Goal: Task Accomplishment & Management: Manage account settings

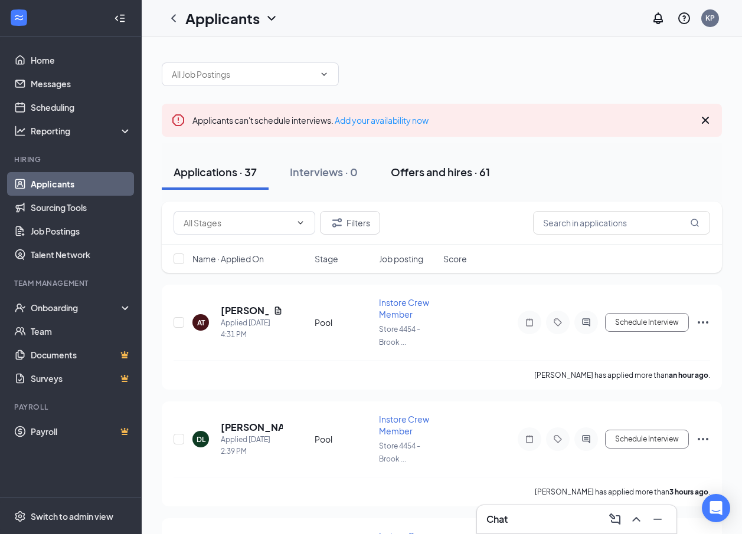
click at [406, 172] on div "Offers and hires · 61" at bounding box center [440, 172] width 99 height 15
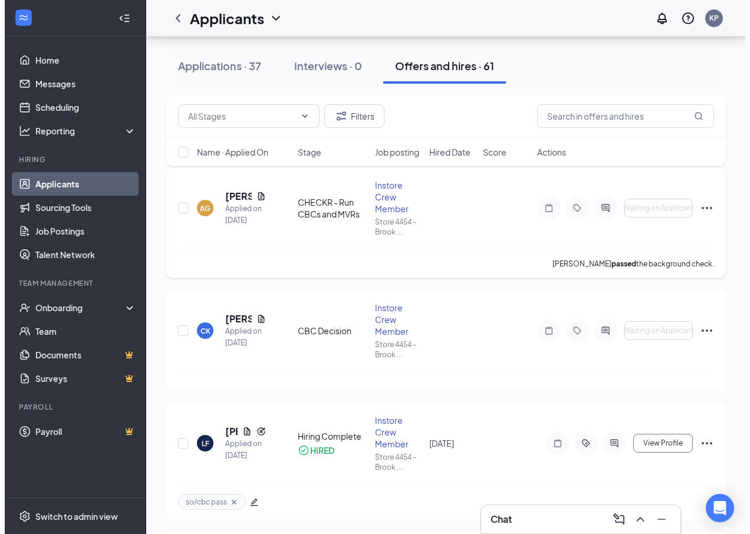
scroll to position [118, 0]
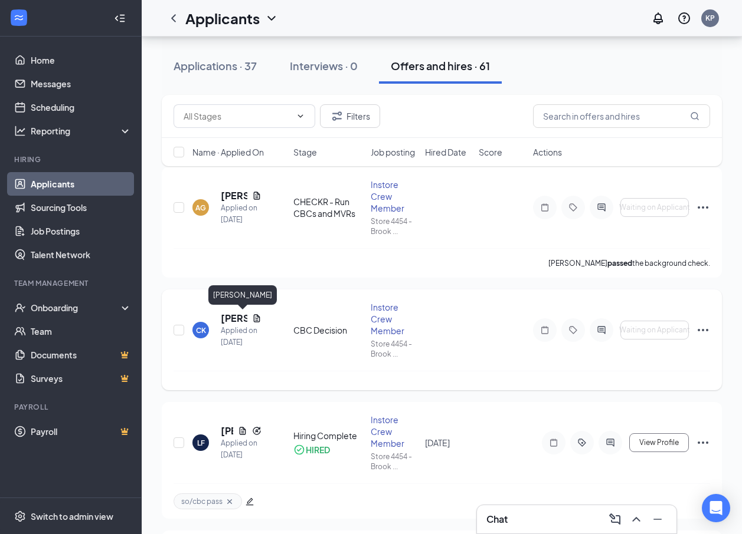
click at [235, 320] on h5 "[PERSON_NAME]" at bounding box center [234, 318] width 27 height 13
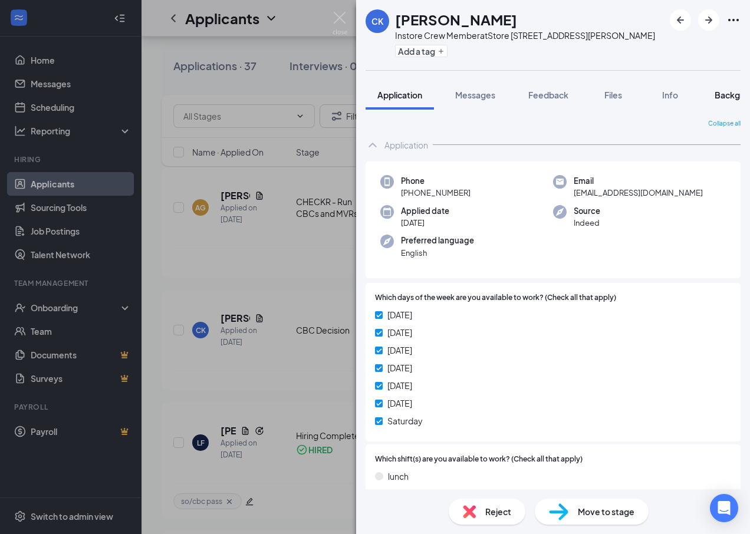
click at [726, 102] on button "Background" at bounding box center [739, 94] width 72 height 29
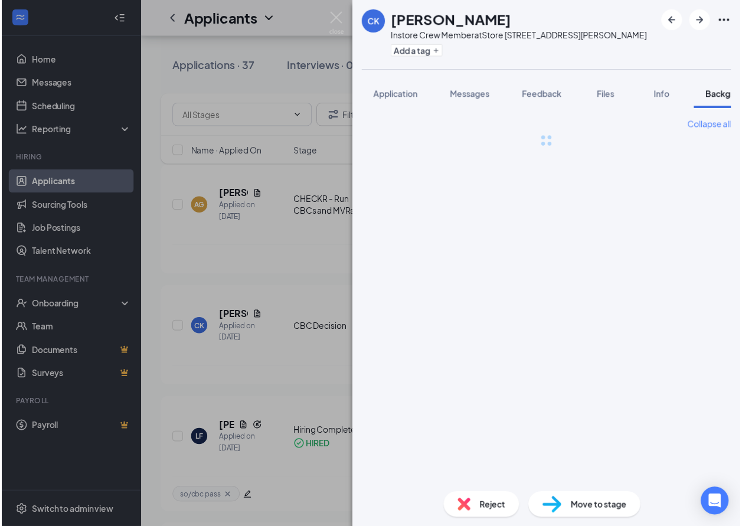
scroll to position [0, 37]
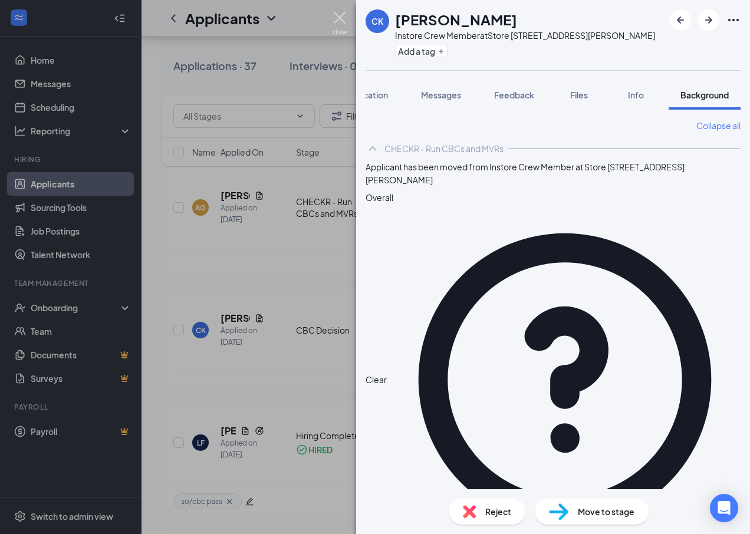
click at [337, 21] on img at bounding box center [340, 23] width 15 height 23
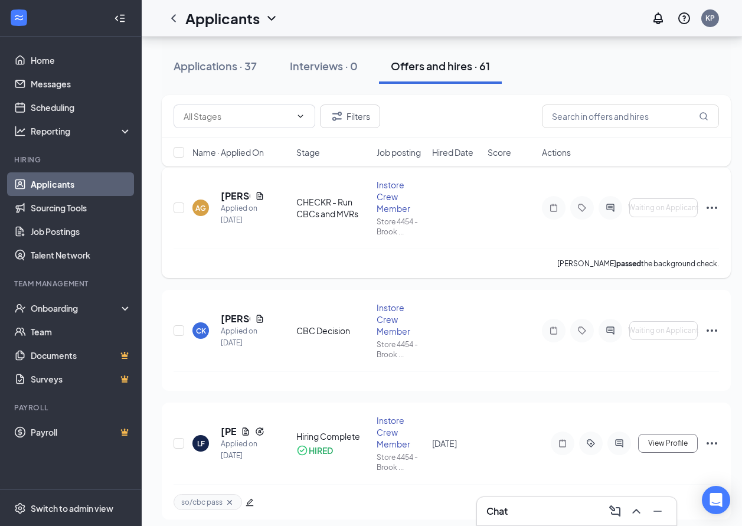
click at [718, 207] on icon "Ellipses" at bounding box center [711, 208] width 14 height 14
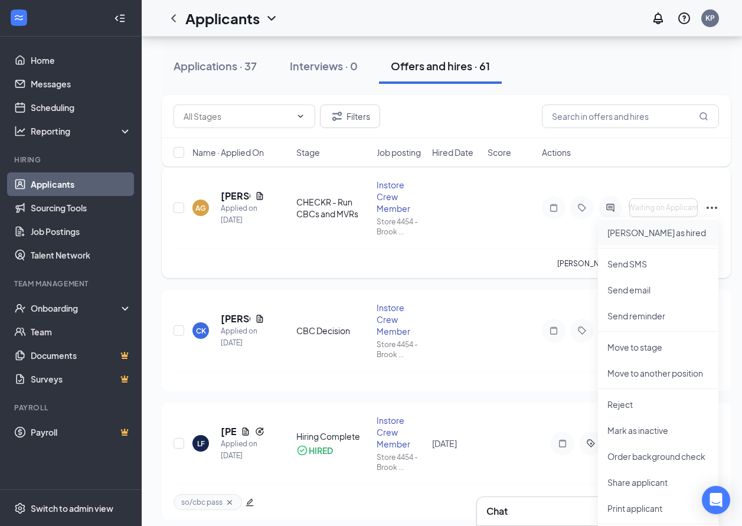
click at [619, 232] on p "[PERSON_NAME] as hired" at bounding box center [657, 233] width 101 height 12
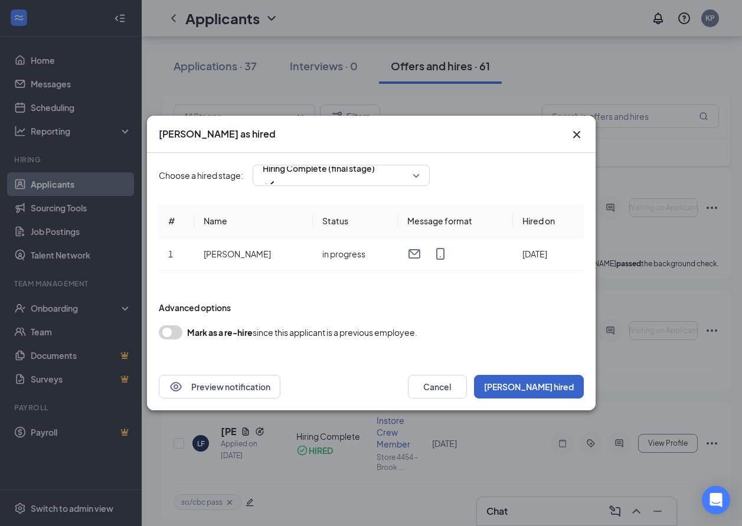
click at [555, 385] on button "[PERSON_NAME] hired" at bounding box center [529, 387] width 110 height 24
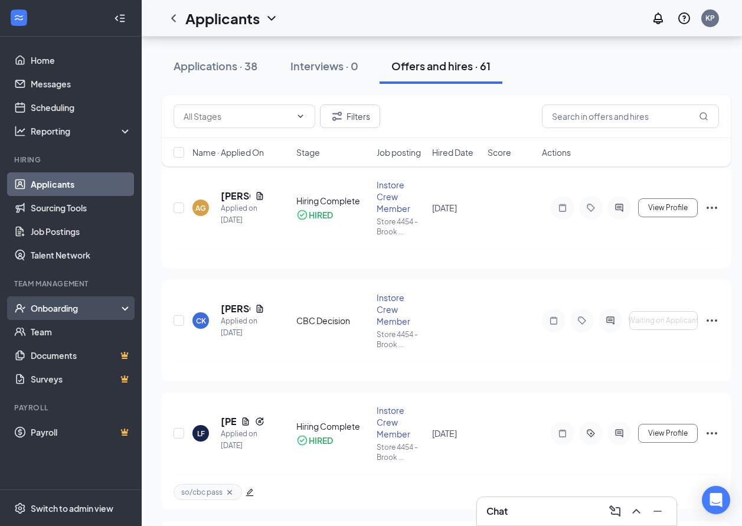
click at [72, 307] on div "Onboarding" at bounding box center [76, 308] width 91 height 12
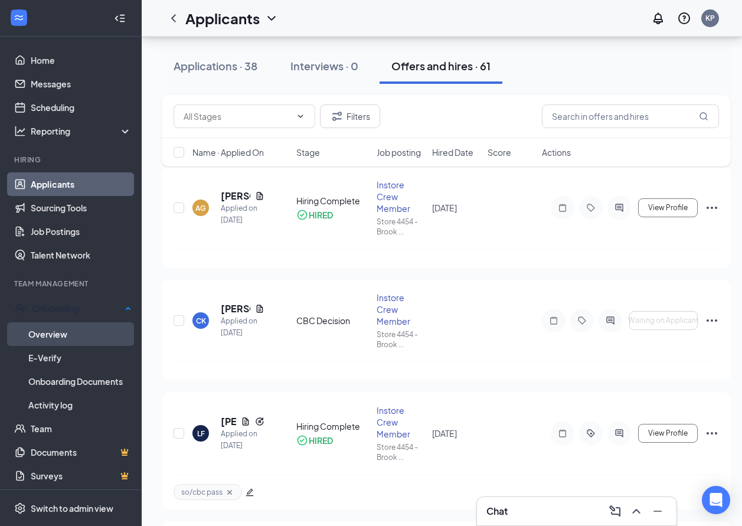
click at [63, 333] on link "Overview" at bounding box center [79, 334] width 103 height 24
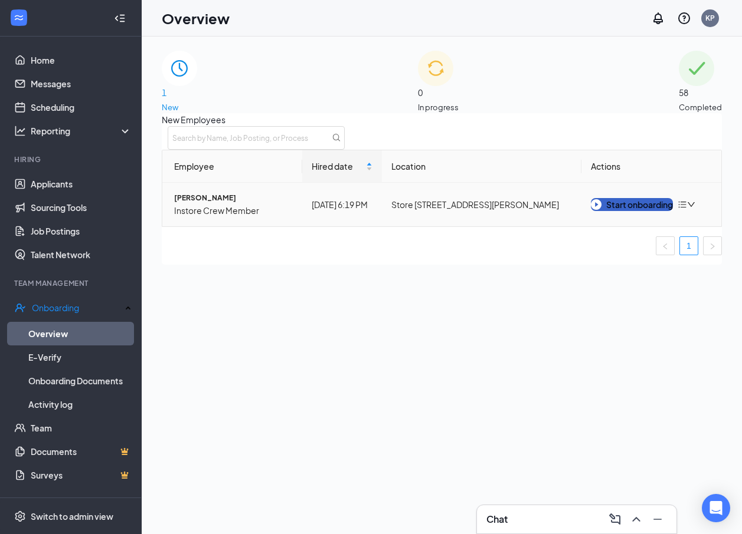
click at [601, 210] on img "button" at bounding box center [595, 204] width 11 height 11
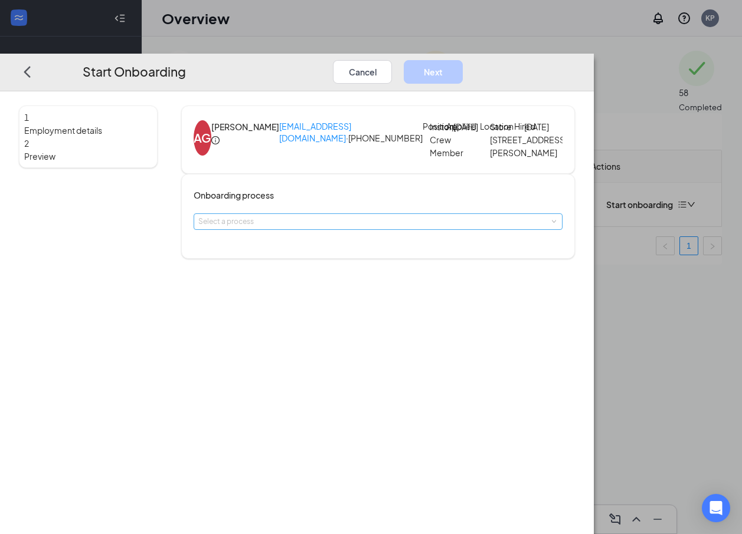
click at [389, 228] on div "Select a process" at bounding box center [375, 222] width 354 height 12
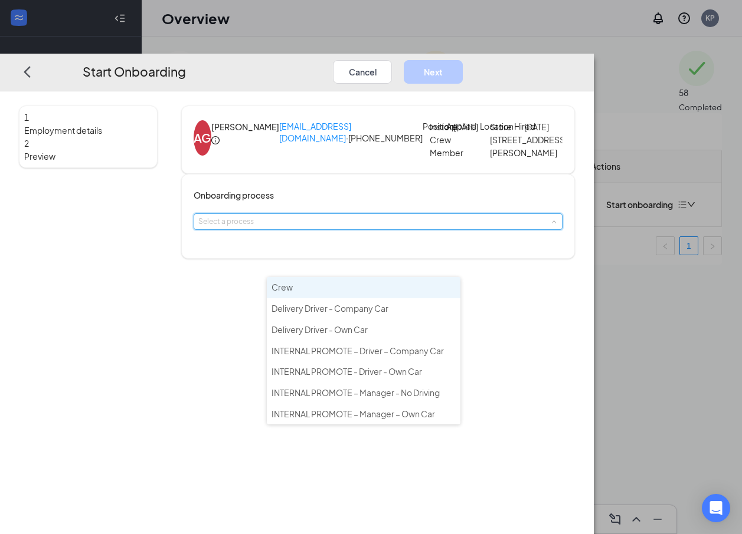
click at [372, 287] on li "Crew" at bounding box center [363, 287] width 193 height 21
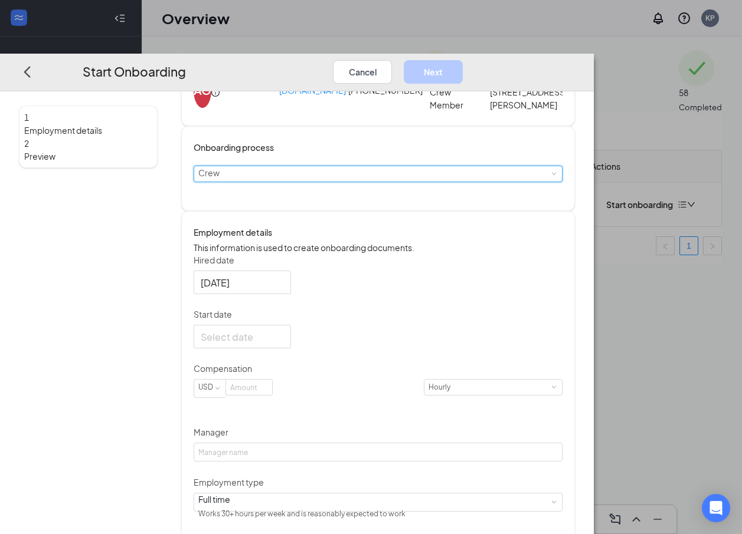
scroll to position [118, 0]
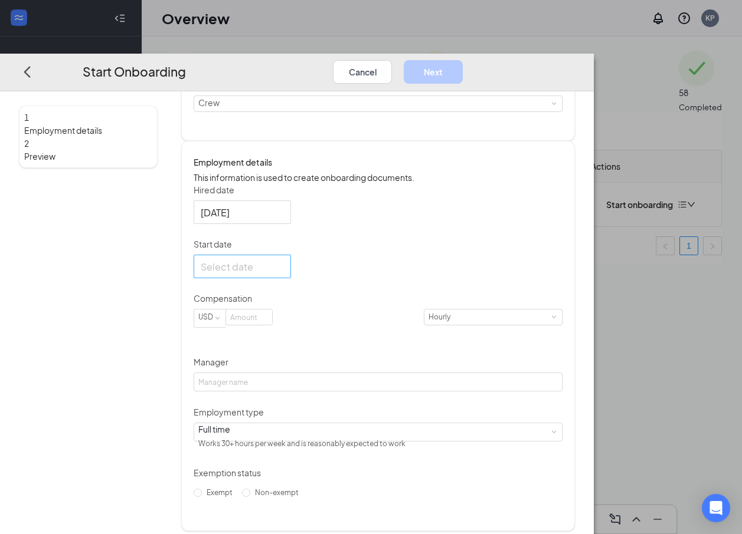
click at [284, 274] on div at bounding box center [242, 266] width 83 height 15
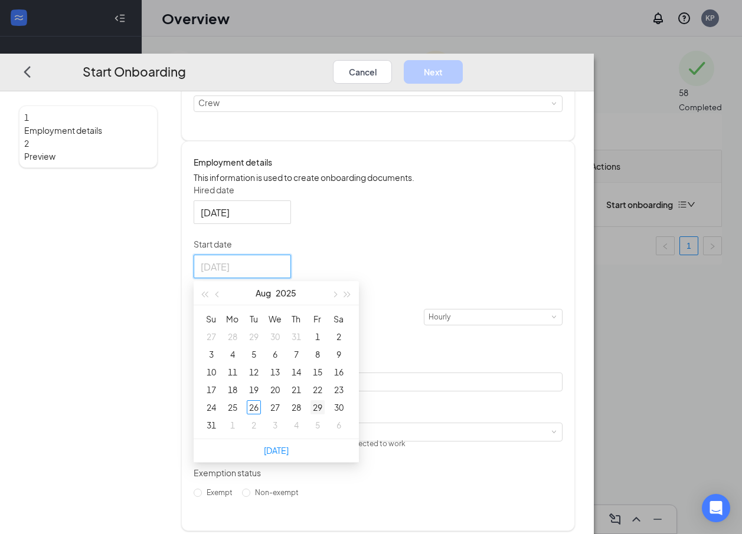
type input "[DATE]"
click at [324, 415] on div "29" at bounding box center [317, 408] width 14 height 14
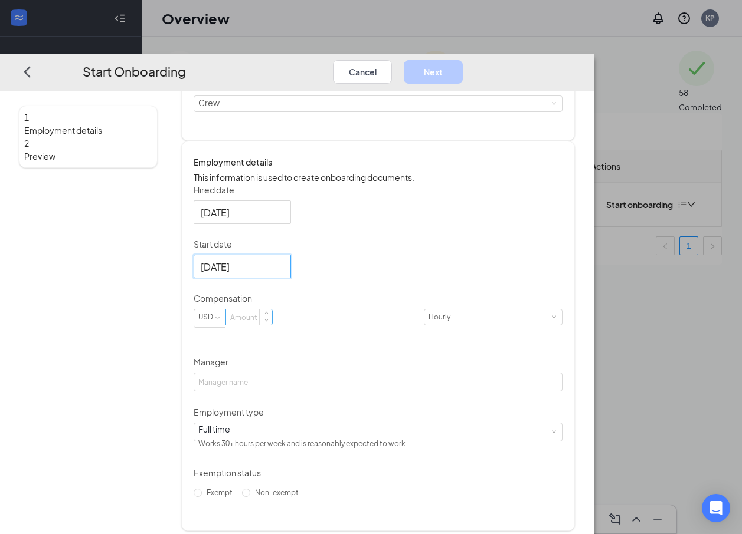
click at [272, 325] on input at bounding box center [249, 317] width 46 height 15
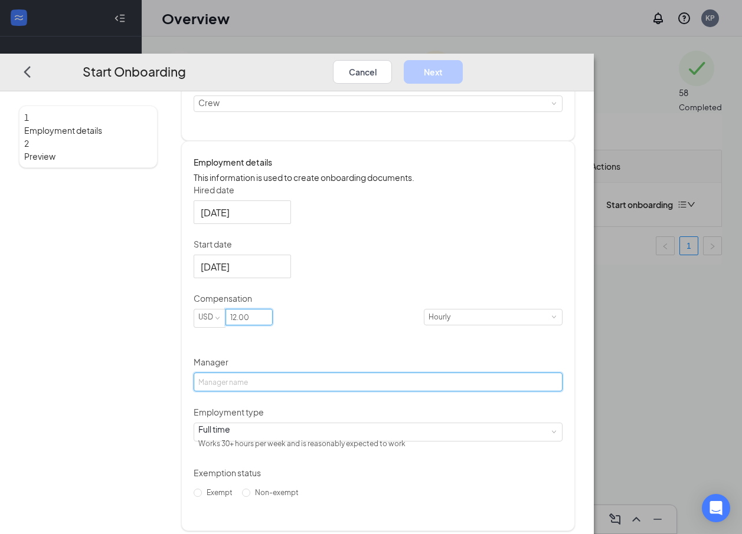
type input "12"
click at [348, 392] on input "Manager" at bounding box center [377, 382] width 369 height 19
type input "[PERSON_NAME]"
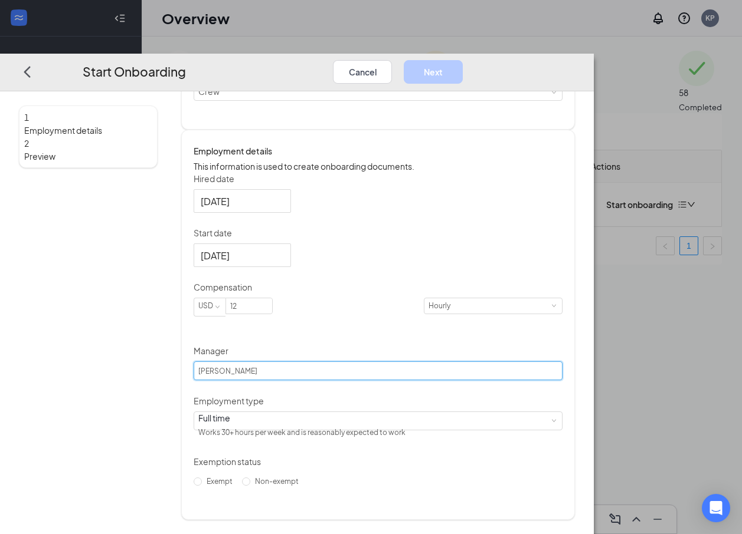
scroll to position [181, 0]
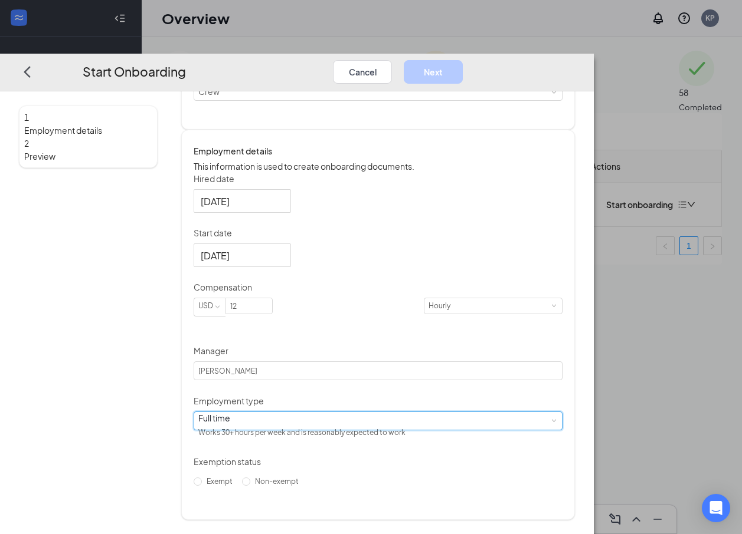
click at [372, 415] on div "Full time Works 30+ hours per week and is reasonably expected to work" at bounding box center [377, 420] width 369 height 19
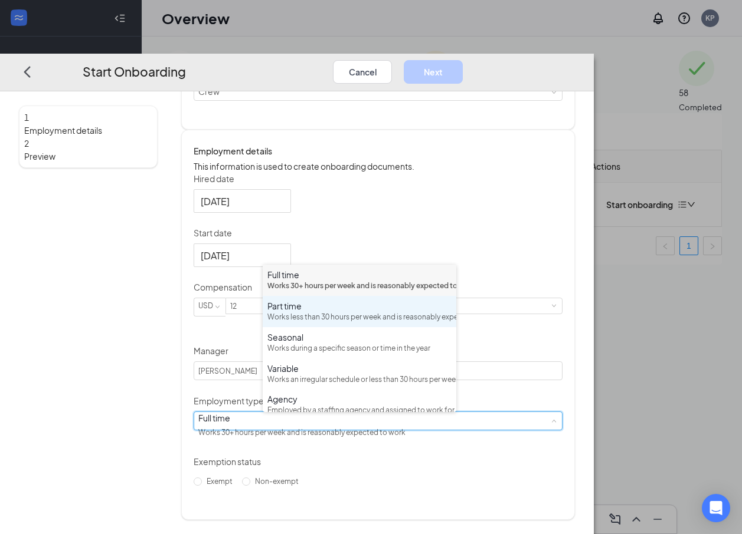
click at [362, 323] on div "Works less than 30 hours per week and is reasonably expected to work" at bounding box center [359, 317] width 184 height 11
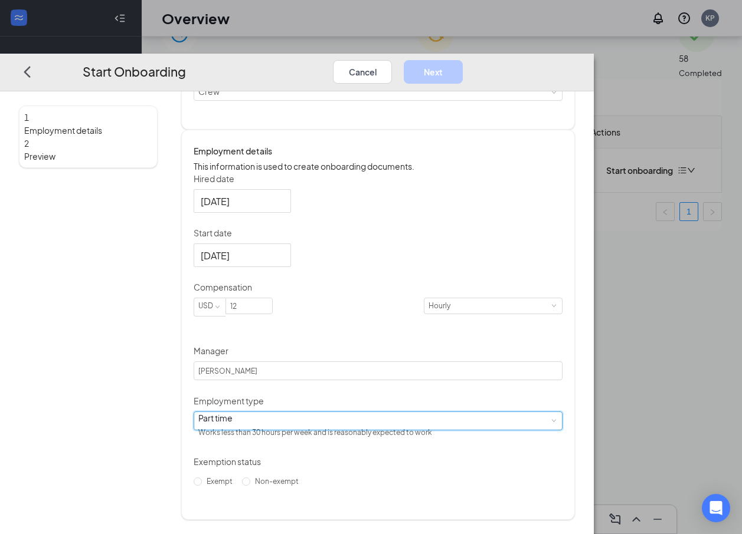
scroll to position [53, 0]
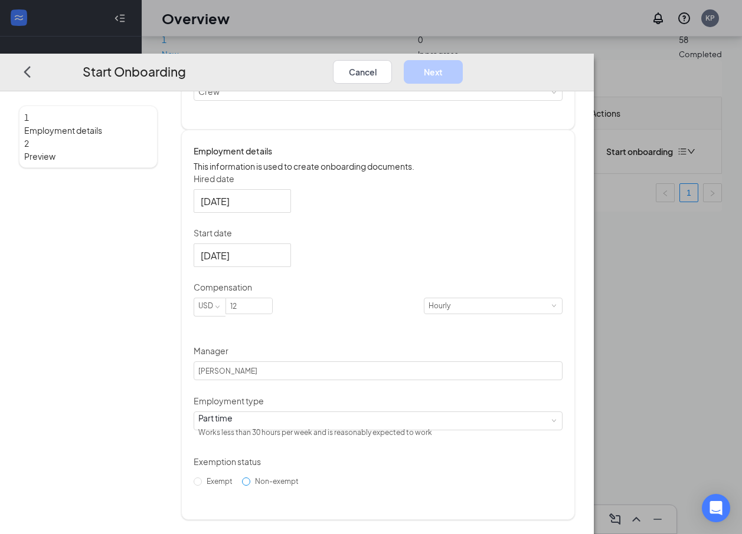
click at [293, 485] on span "Non-exempt" at bounding box center [276, 481] width 53 height 9
click at [250, 485] on input "Non-exempt" at bounding box center [246, 481] width 8 height 8
radio input "true"
click at [462, 60] on button "Next" at bounding box center [432, 72] width 59 height 24
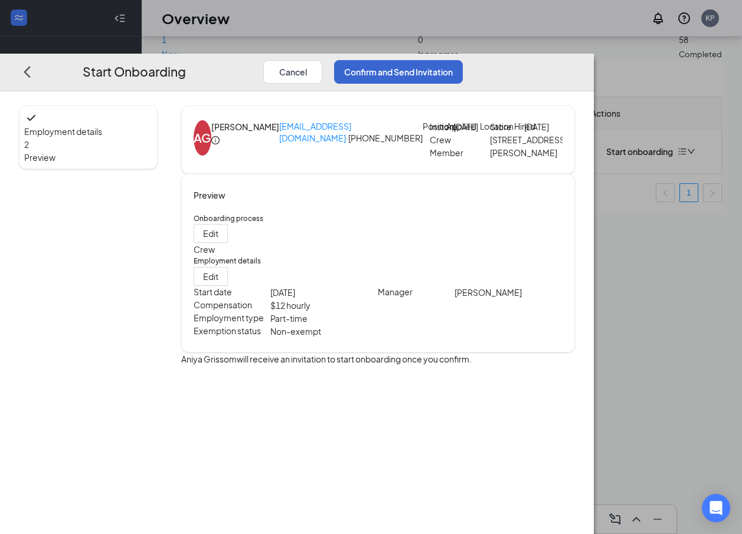
scroll to position [0, 0]
click at [462, 60] on button "Confirm and Send Invitation" at bounding box center [398, 72] width 129 height 24
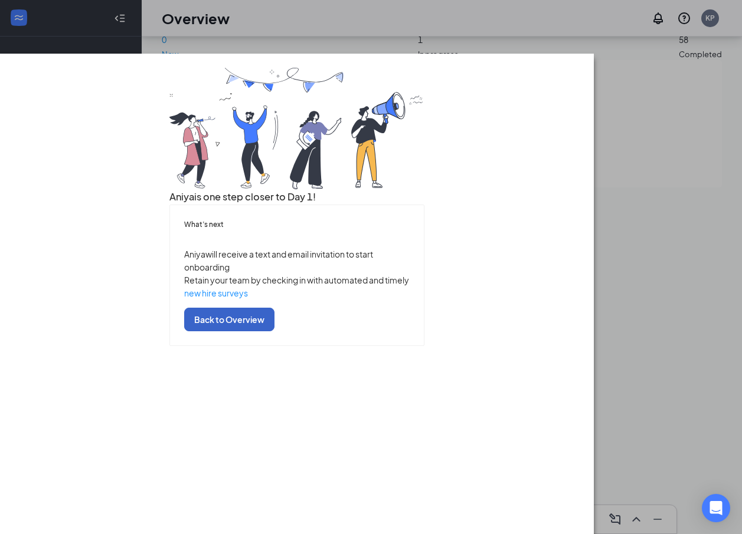
click at [274, 332] on button "Back to Overview" at bounding box center [229, 320] width 90 height 24
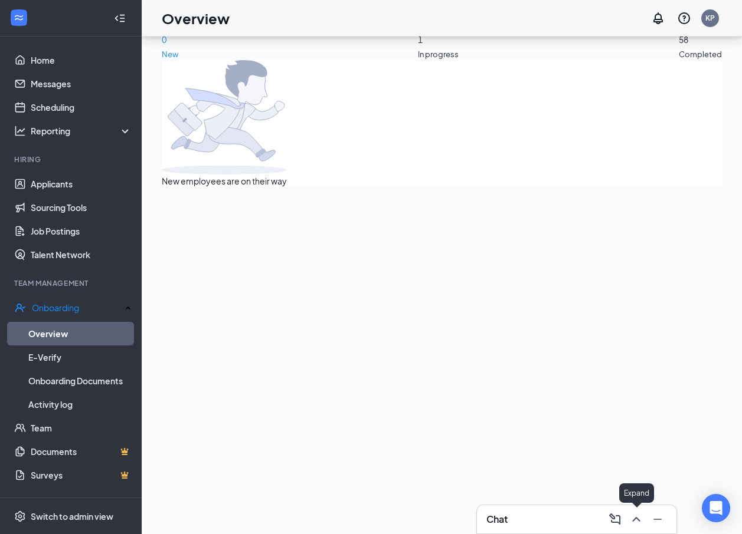
click at [640, 516] on icon "ChevronUp" at bounding box center [636, 520] width 14 height 14
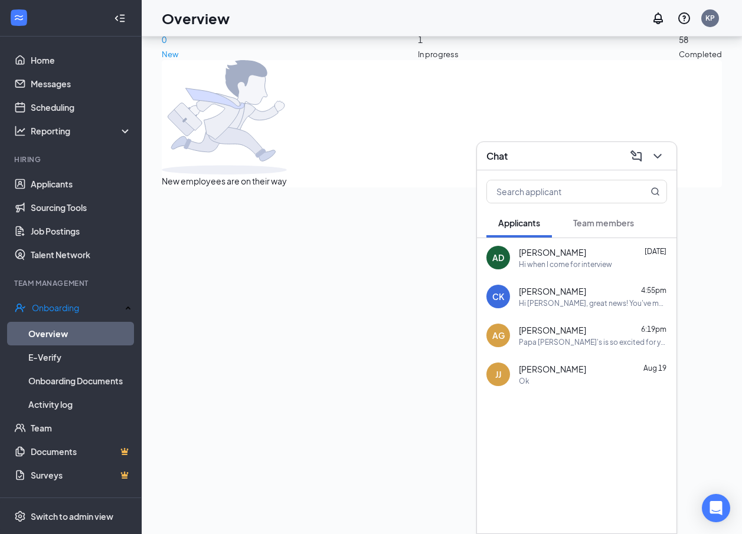
click at [568, 257] on span "[PERSON_NAME]" at bounding box center [552, 253] width 67 height 12
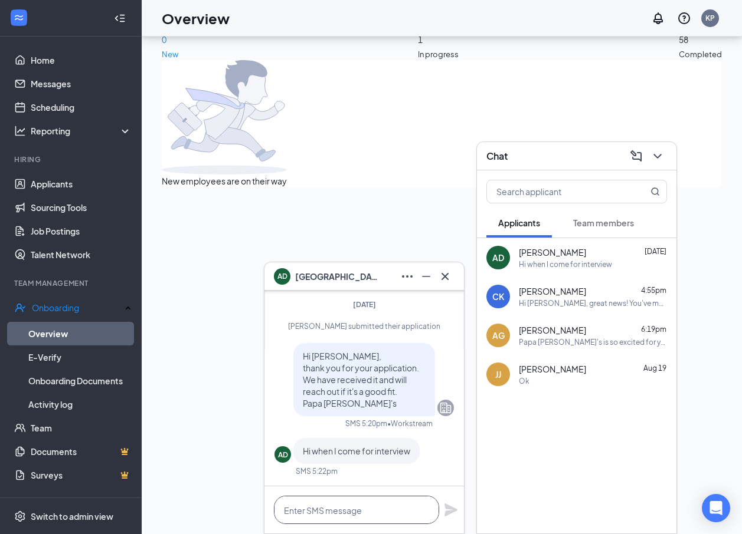
click at [334, 507] on textarea at bounding box center [356, 510] width 165 height 28
click at [335, 510] on textarea at bounding box center [356, 510] width 165 height 28
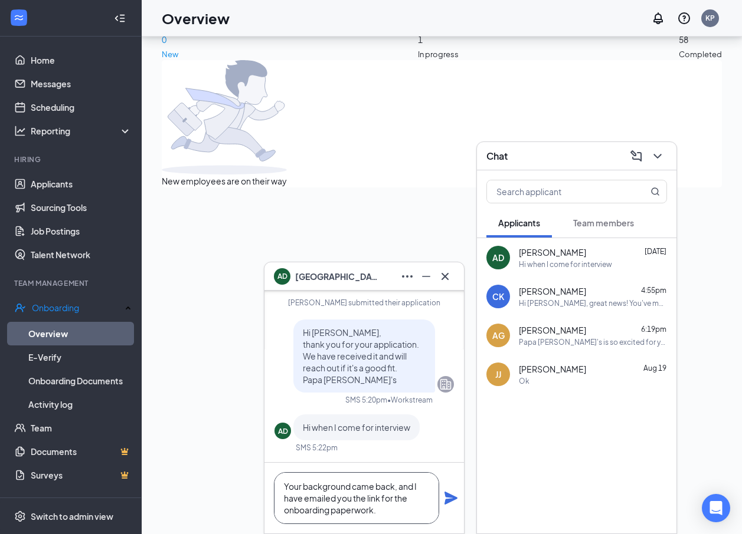
type textarea "Your background came back, and I have emailed you the link for the onboarding p…"
drag, startPoint x: 453, startPoint y: 501, endPoint x: 452, endPoint y: 492, distance: 8.9
click at [453, 500] on icon "Plane" at bounding box center [450, 498] width 13 height 13
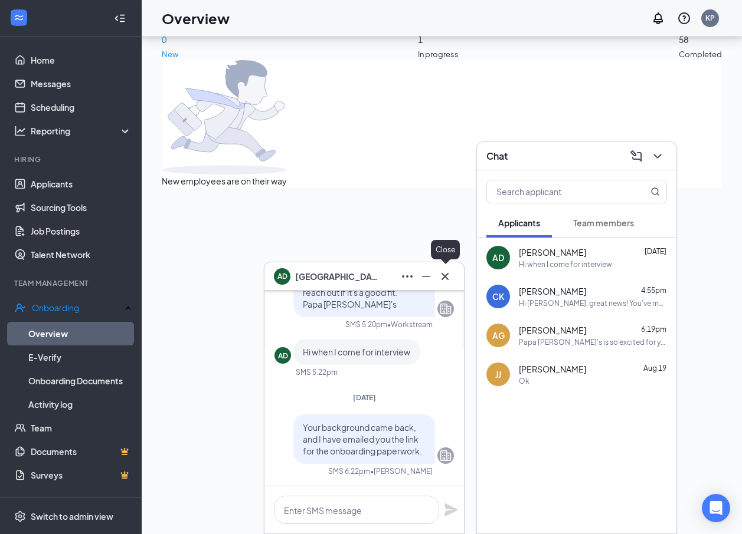
click at [450, 281] on icon "Cross" at bounding box center [445, 277] width 14 height 14
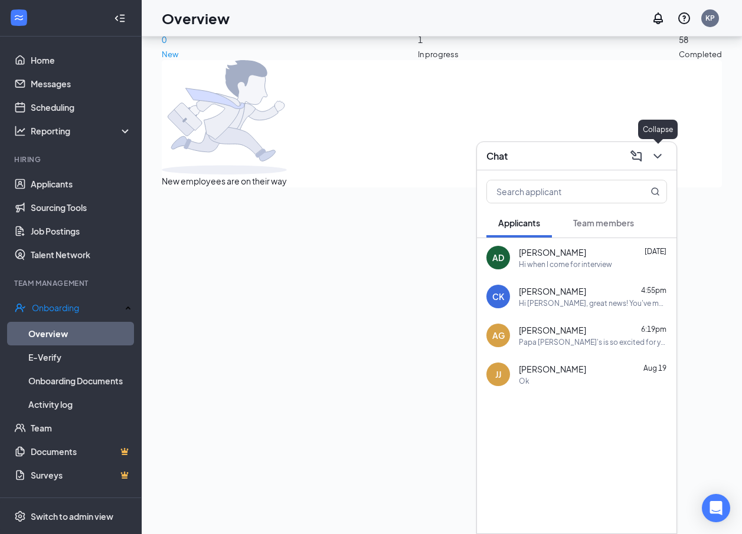
click at [655, 161] on icon "ChevronDown" at bounding box center [657, 156] width 14 height 14
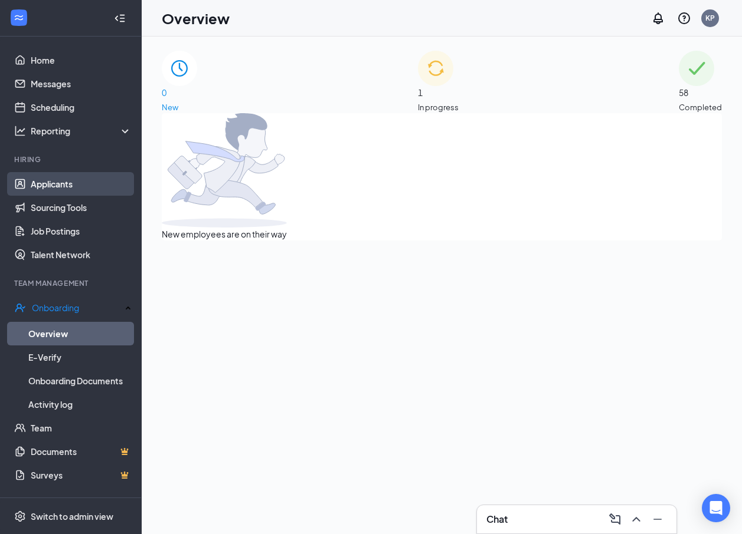
click at [69, 191] on link "Applicants" at bounding box center [81, 184] width 101 height 24
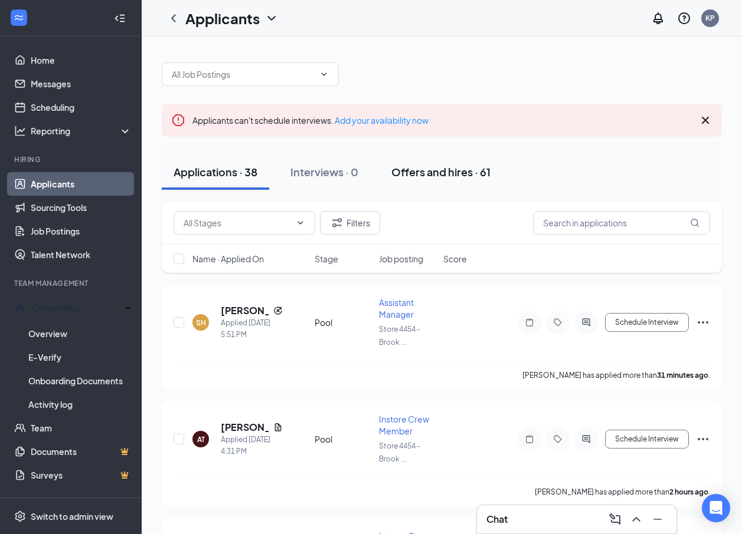
click at [447, 176] on div "Offers and hires · 61" at bounding box center [440, 172] width 99 height 15
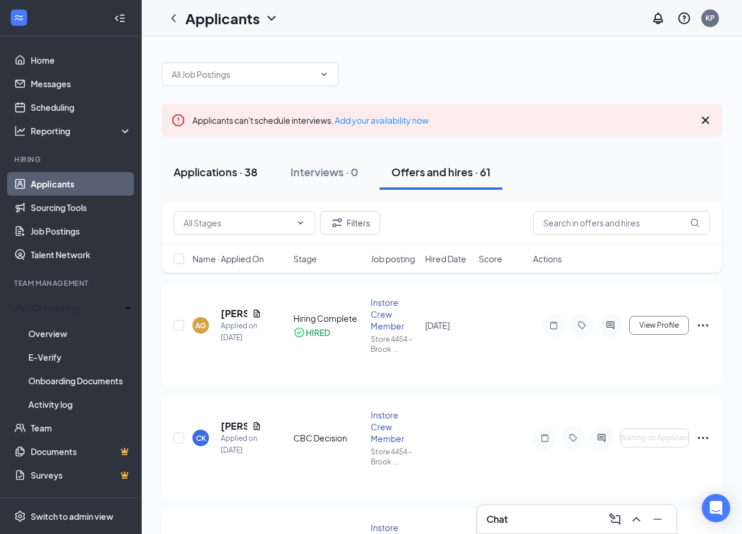
click at [202, 173] on div "Applications · 38" at bounding box center [215, 172] width 84 height 15
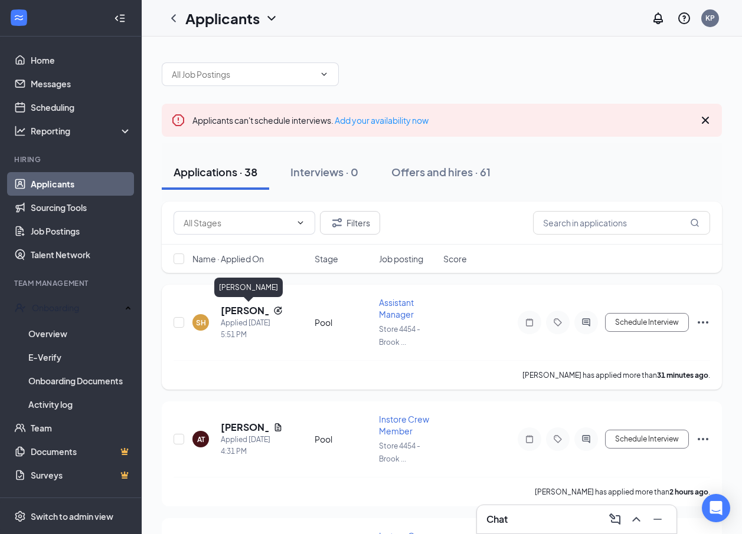
click at [238, 314] on h5 "[PERSON_NAME]" at bounding box center [245, 310] width 48 height 13
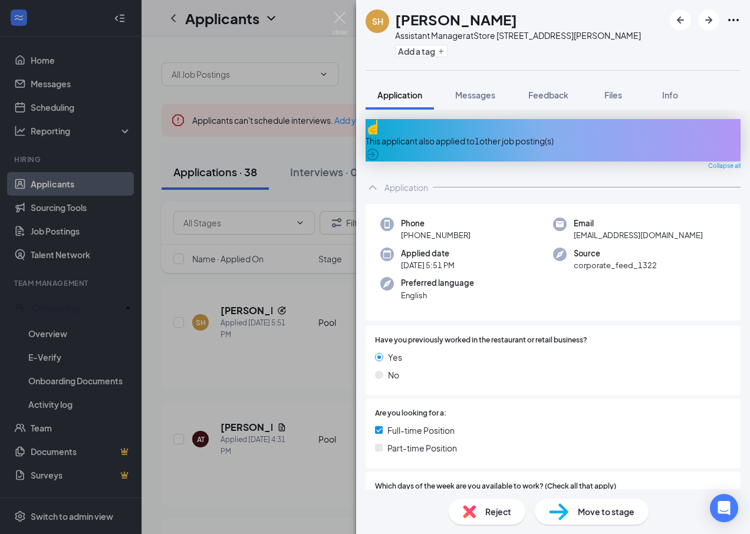
click at [529, 137] on div "This applicant also applied to 1 other job posting(s)" at bounding box center [553, 140] width 375 height 13
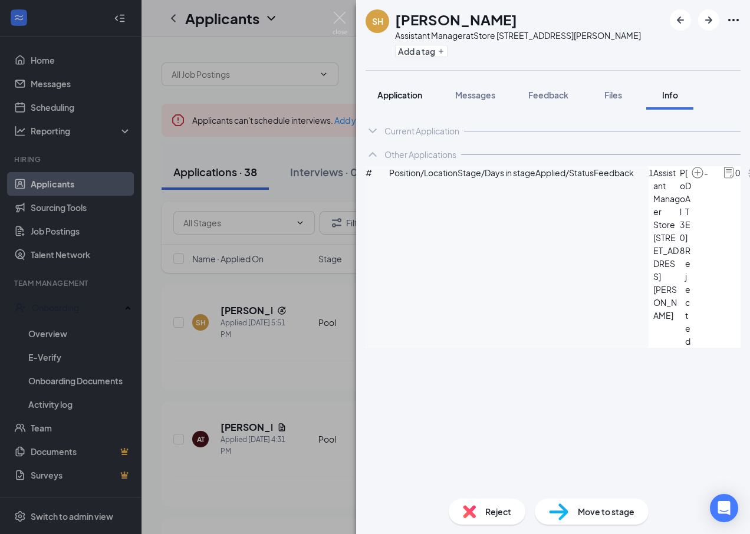
click at [412, 96] on span "Application" at bounding box center [400, 95] width 45 height 11
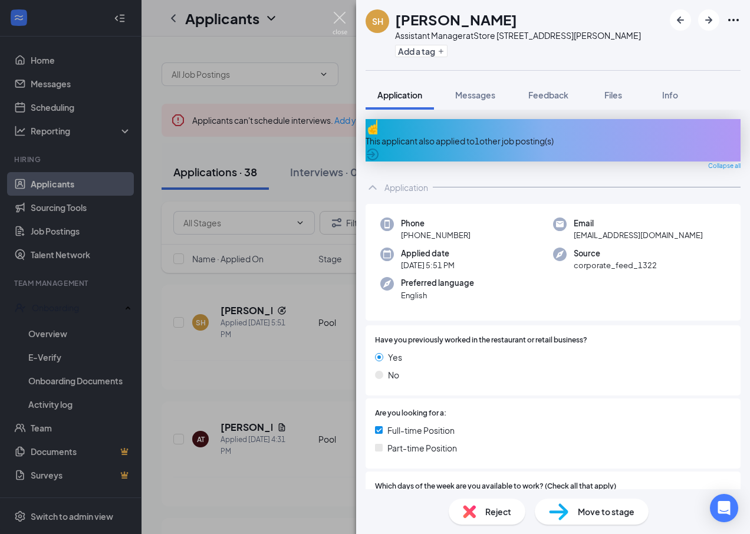
click at [343, 19] on img at bounding box center [340, 23] width 15 height 23
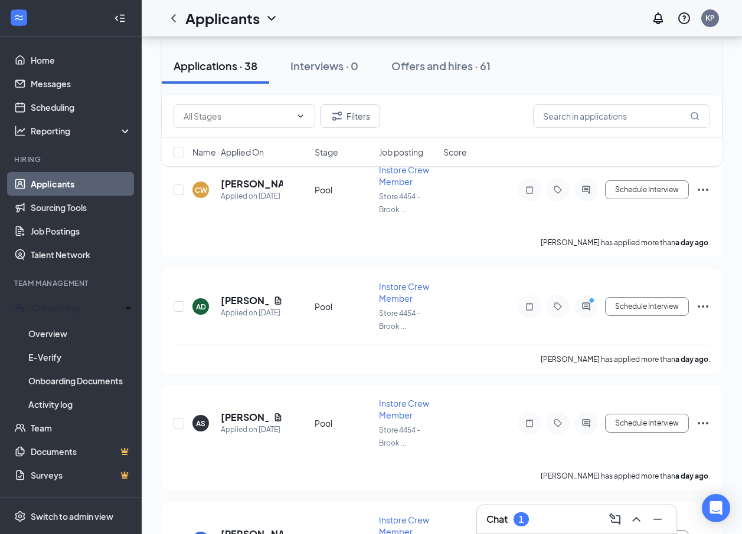
scroll to position [1006, 0]
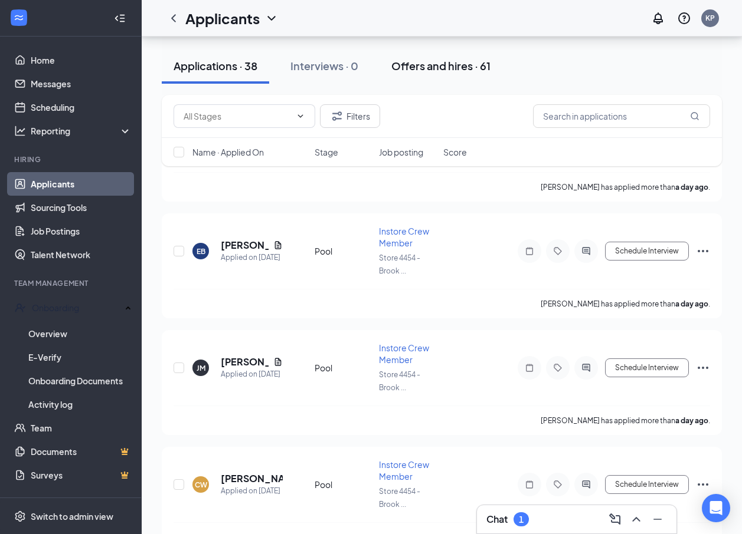
click at [416, 64] on div "Offers and hires · 61" at bounding box center [440, 65] width 99 height 15
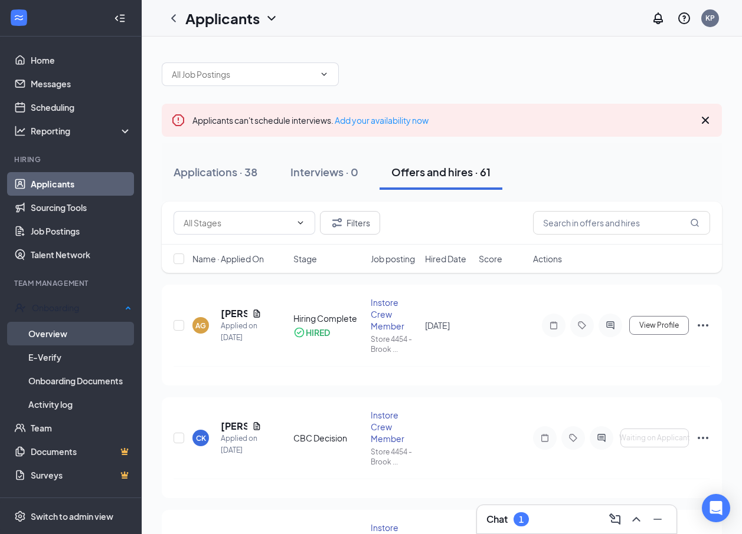
click at [80, 335] on link "Overview" at bounding box center [79, 334] width 103 height 24
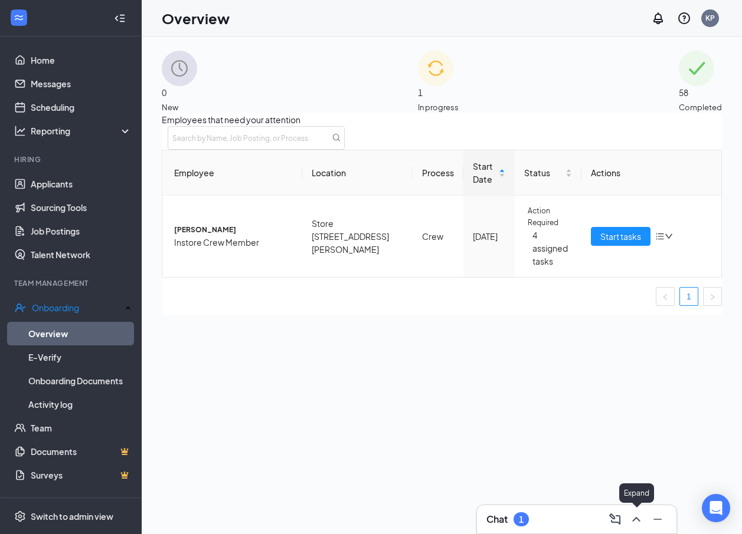
click at [633, 517] on icon "ChevronUp" at bounding box center [636, 520] width 14 height 14
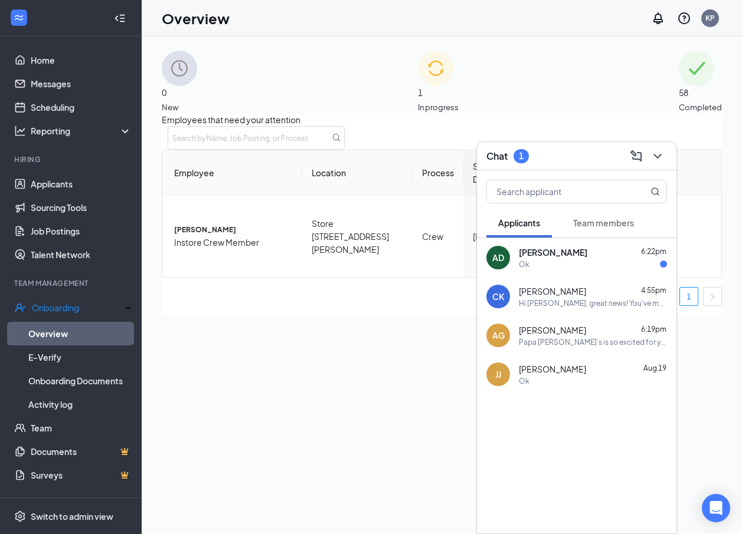
click at [566, 258] on span "[PERSON_NAME]" at bounding box center [553, 253] width 68 height 12
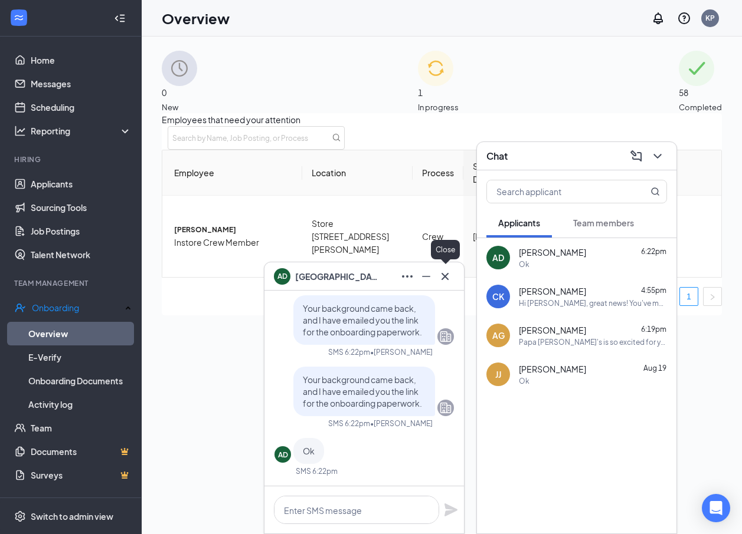
click at [444, 276] on icon "Cross" at bounding box center [445, 277] width 14 height 14
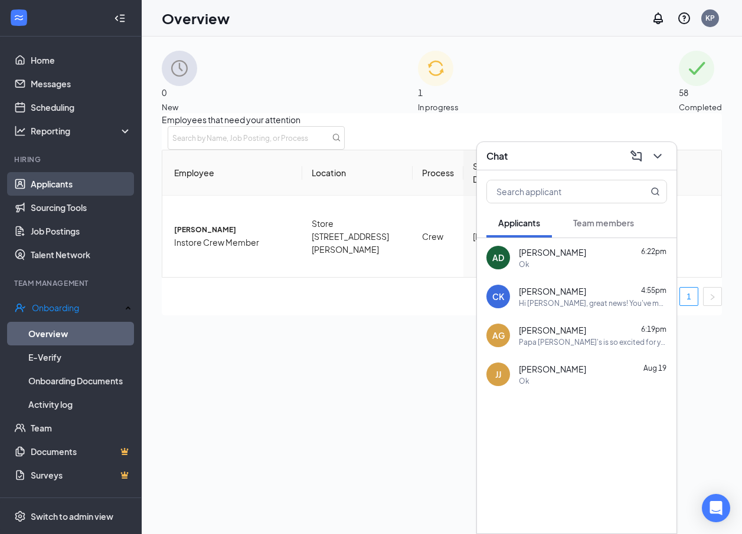
click at [71, 185] on link "Applicants" at bounding box center [81, 184] width 101 height 24
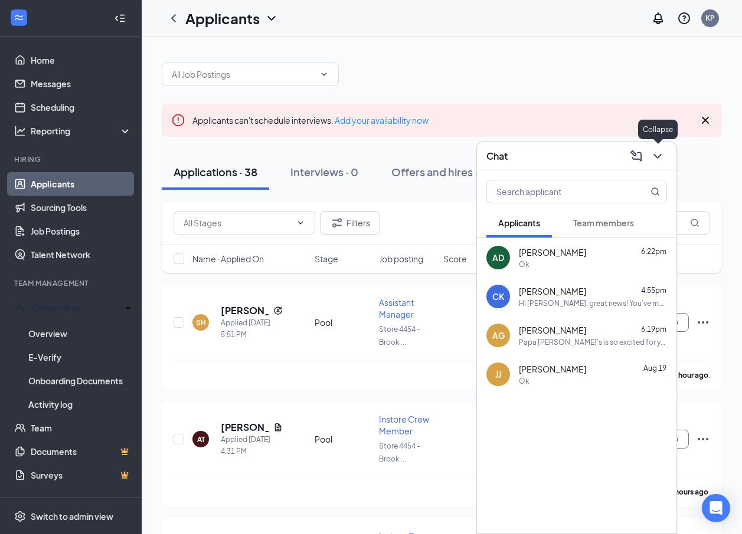
click at [661, 152] on icon "ChevronDown" at bounding box center [657, 156] width 14 height 14
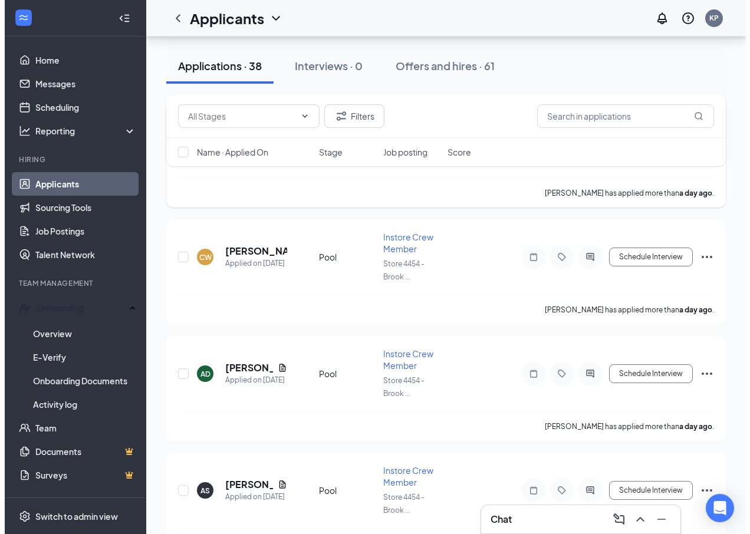
scroll to position [1239, 0]
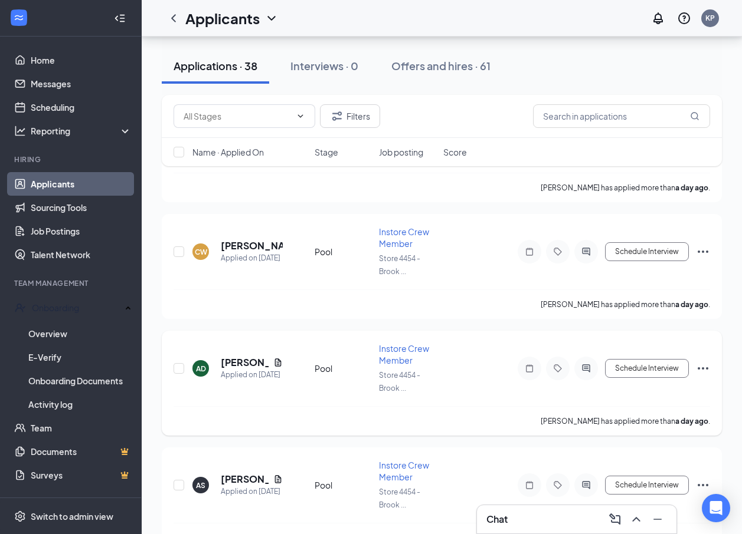
click at [700, 366] on icon "Ellipses" at bounding box center [702, 369] width 14 height 14
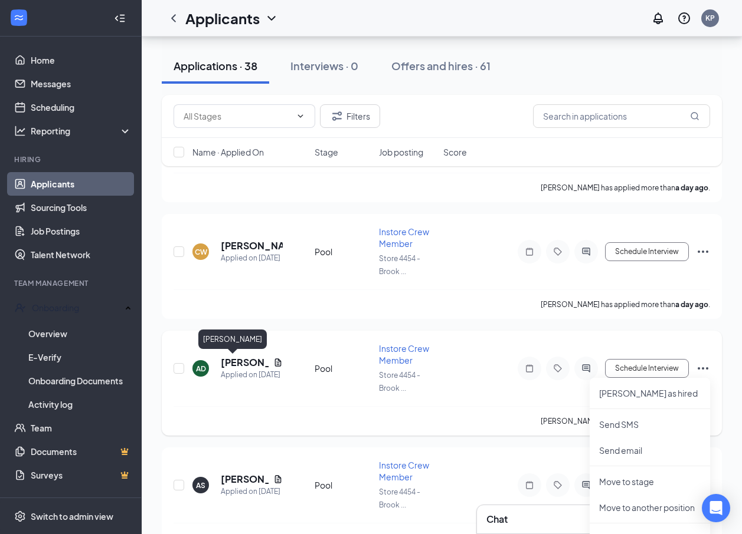
click at [231, 363] on h5 "[PERSON_NAME]" at bounding box center [245, 362] width 48 height 13
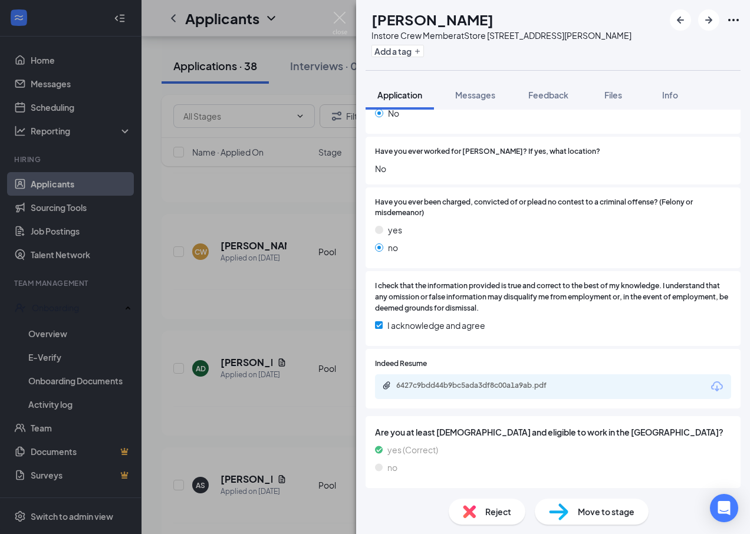
scroll to position [474, 0]
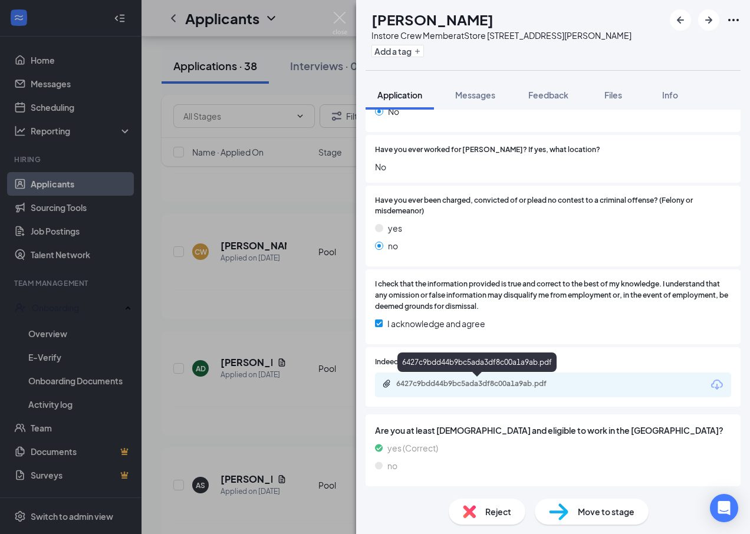
click at [490, 381] on div "6427c9bdd44b9bc5ada3df8c00a1a9ab.pdf" at bounding box center [478, 383] width 165 height 9
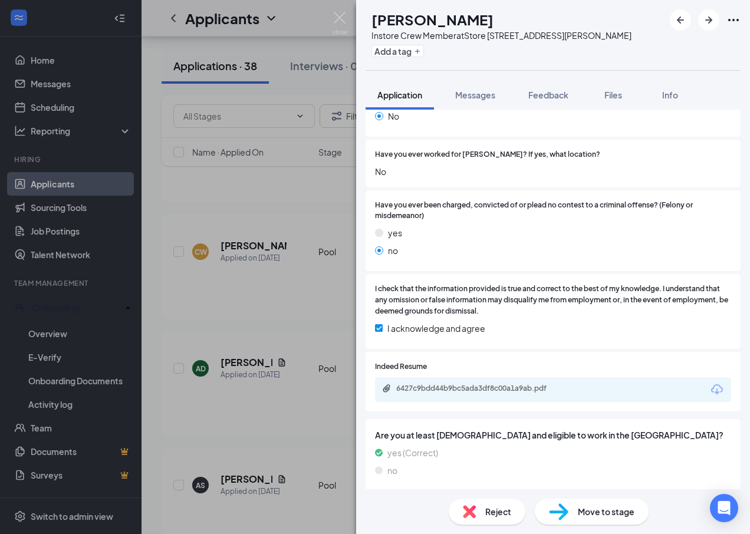
click at [500, 513] on span "Reject" at bounding box center [498, 512] width 26 height 13
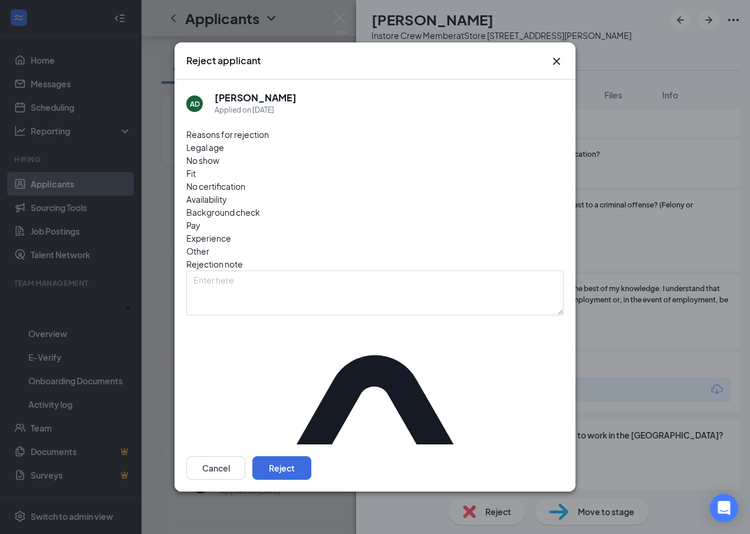
click at [311, 457] on button "Reject" at bounding box center [281, 469] width 59 height 24
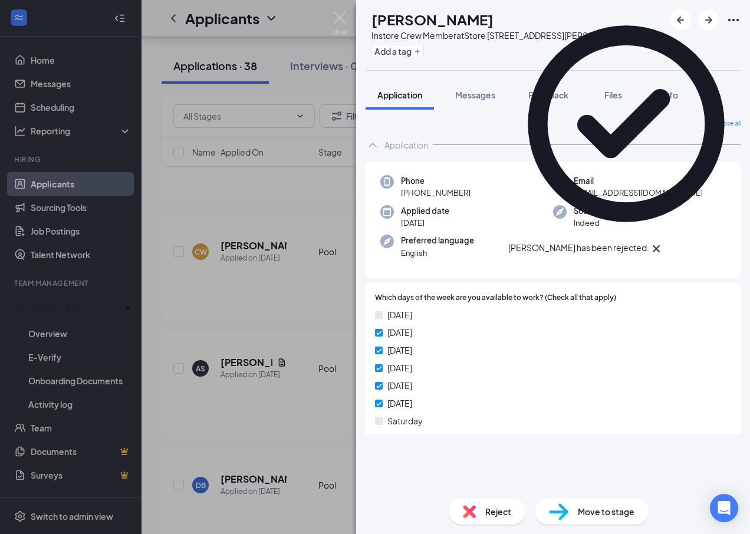
click at [347, 25] on div "AS [PERSON_NAME] Instore Crew Member at Store [STREET_ADDRESS][PERSON_NAME] Add…" at bounding box center [375, 267] width 750 height 534
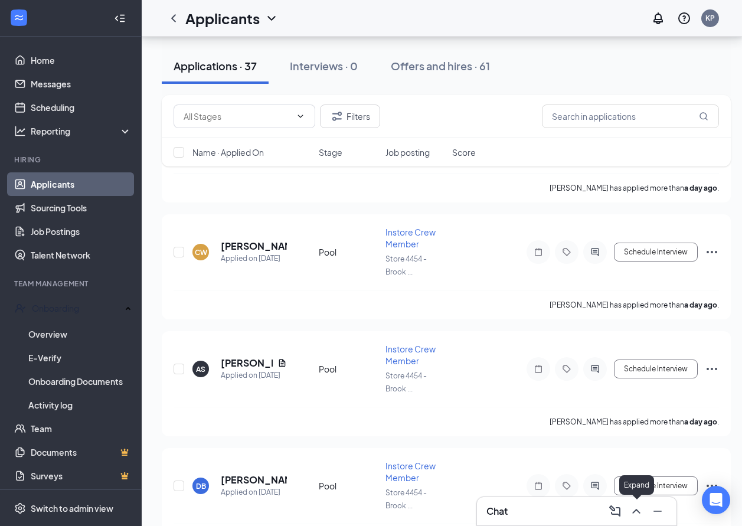
click at [637, 509] on icon "ChevronUp" at bounding box center [636, 511] width 14 height 14
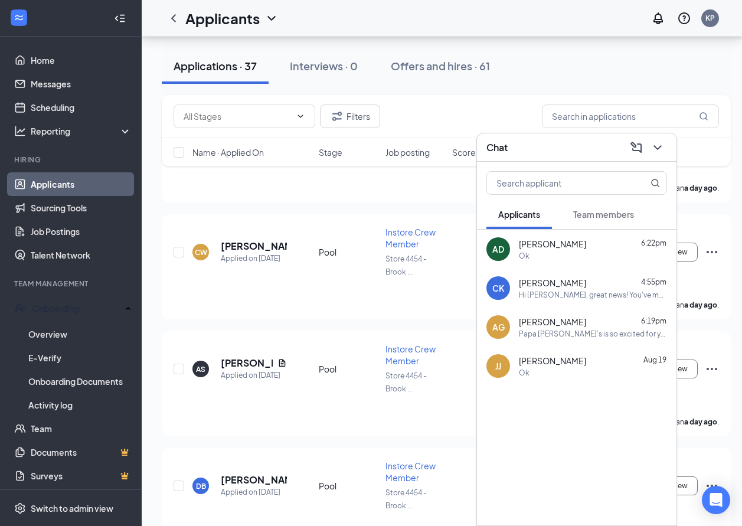
click at [592, 215] on span "Team members" at bounding box center [603, 214] width 61 height 11
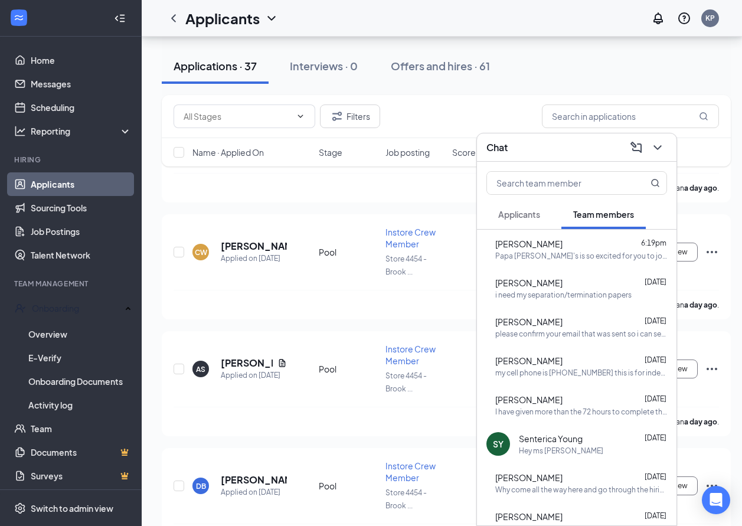
click at [572, 257] on div "Papa [PERSON_NAME]'s is so excited for you to join our team! Do you know anyone…" at bounding box center [581, 256] width 172 height 10
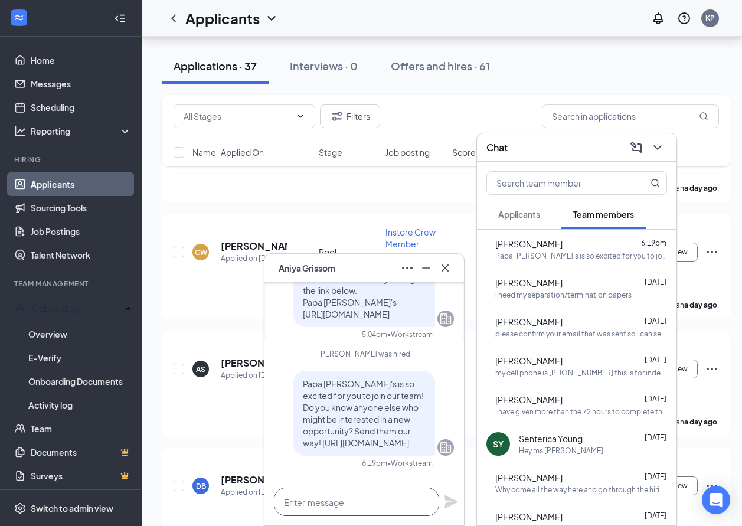
click at [383, 495] on textarea at bounding box center [356, 501] width 165 height 28
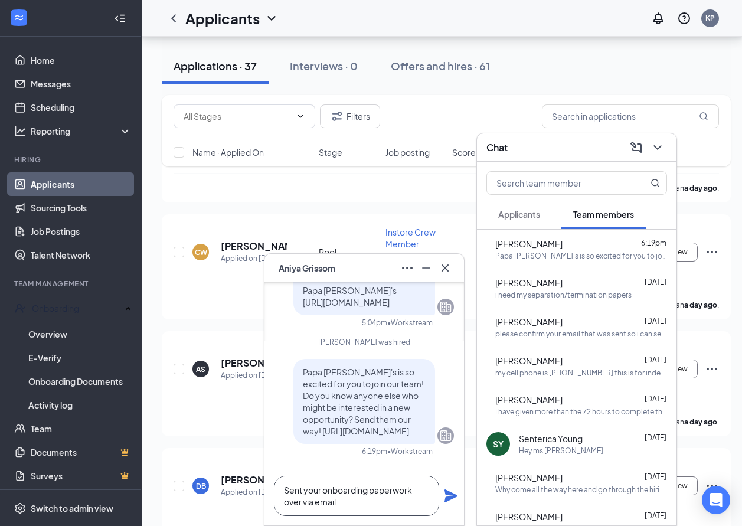
type textarea "Sent your onboarding paperwork over via email."
click at [449, 500] on icon "Plane" at bounding box center [451, 495] width 14 height 14
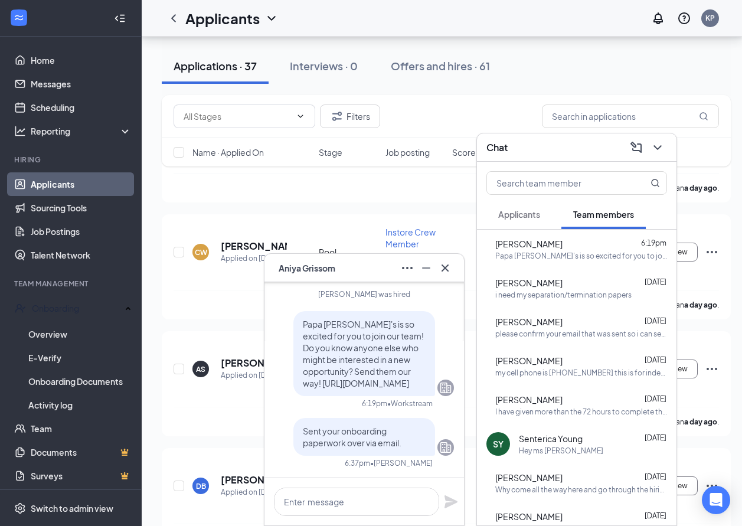
scroll to position [0, 0]
click at [447, 267] on icon "Cross" at bounding box center [445, 268] width 14 height 14
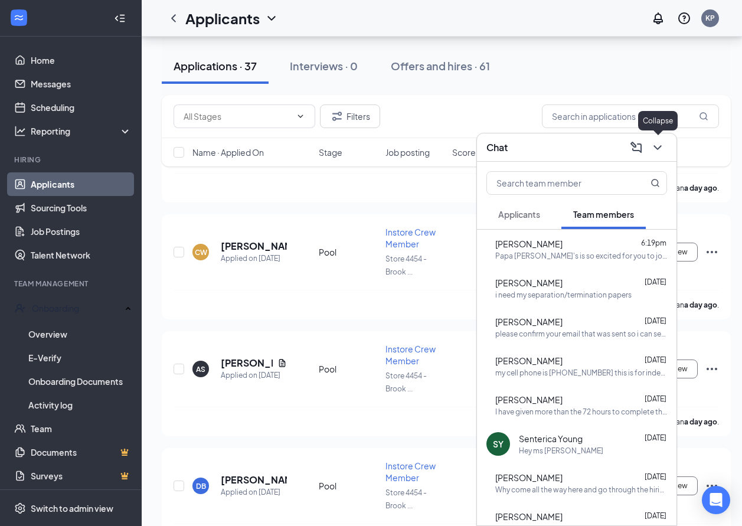
click at [666, 145] on button at bounding box center [657, 147] width 19 height 19
